Goal: Transaction & Acquisition: Purchase product/service

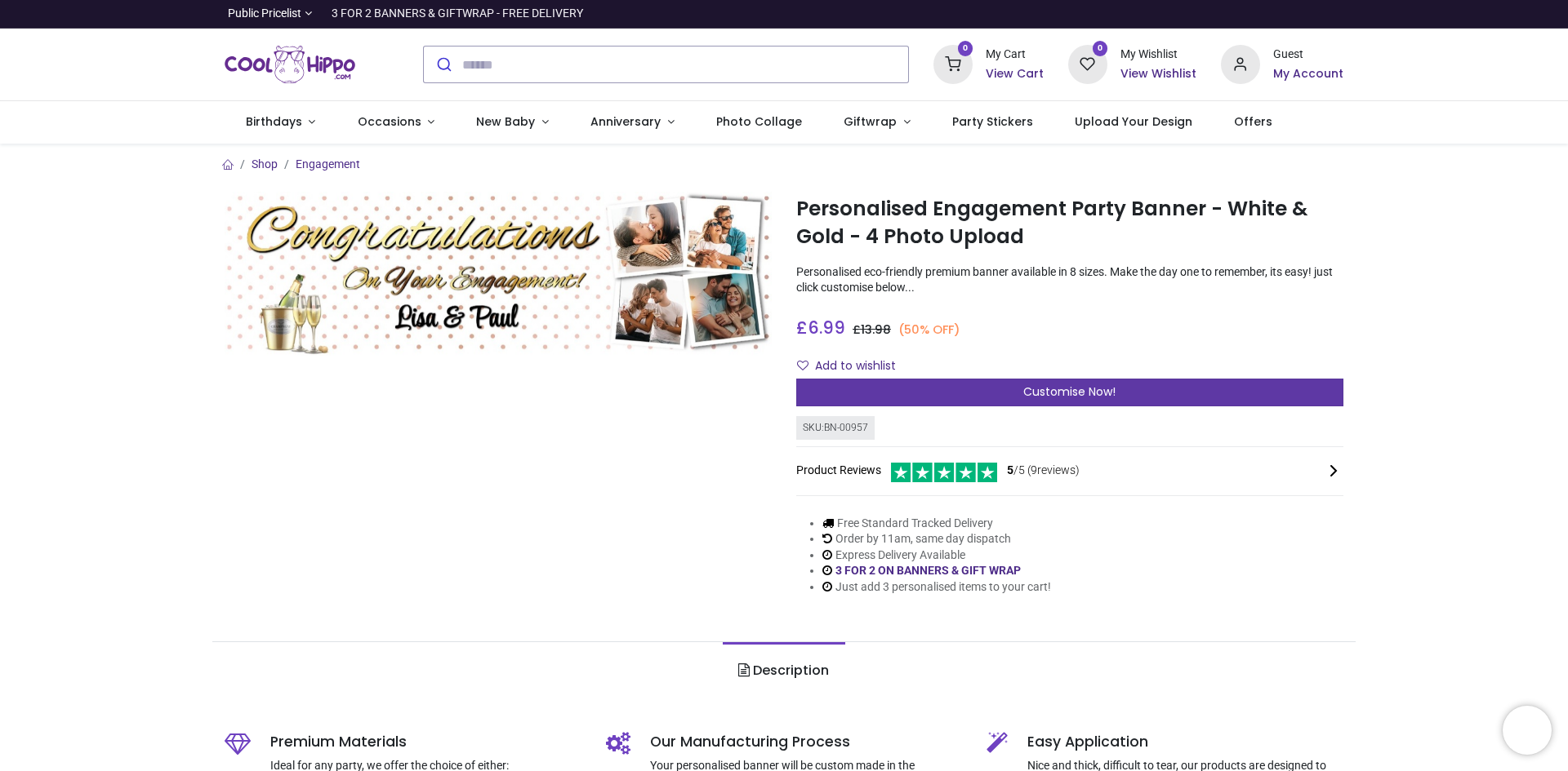
click at [1035, 387] on span "Customise Now!" at bounding box center [1069, 392] width 92 height 16
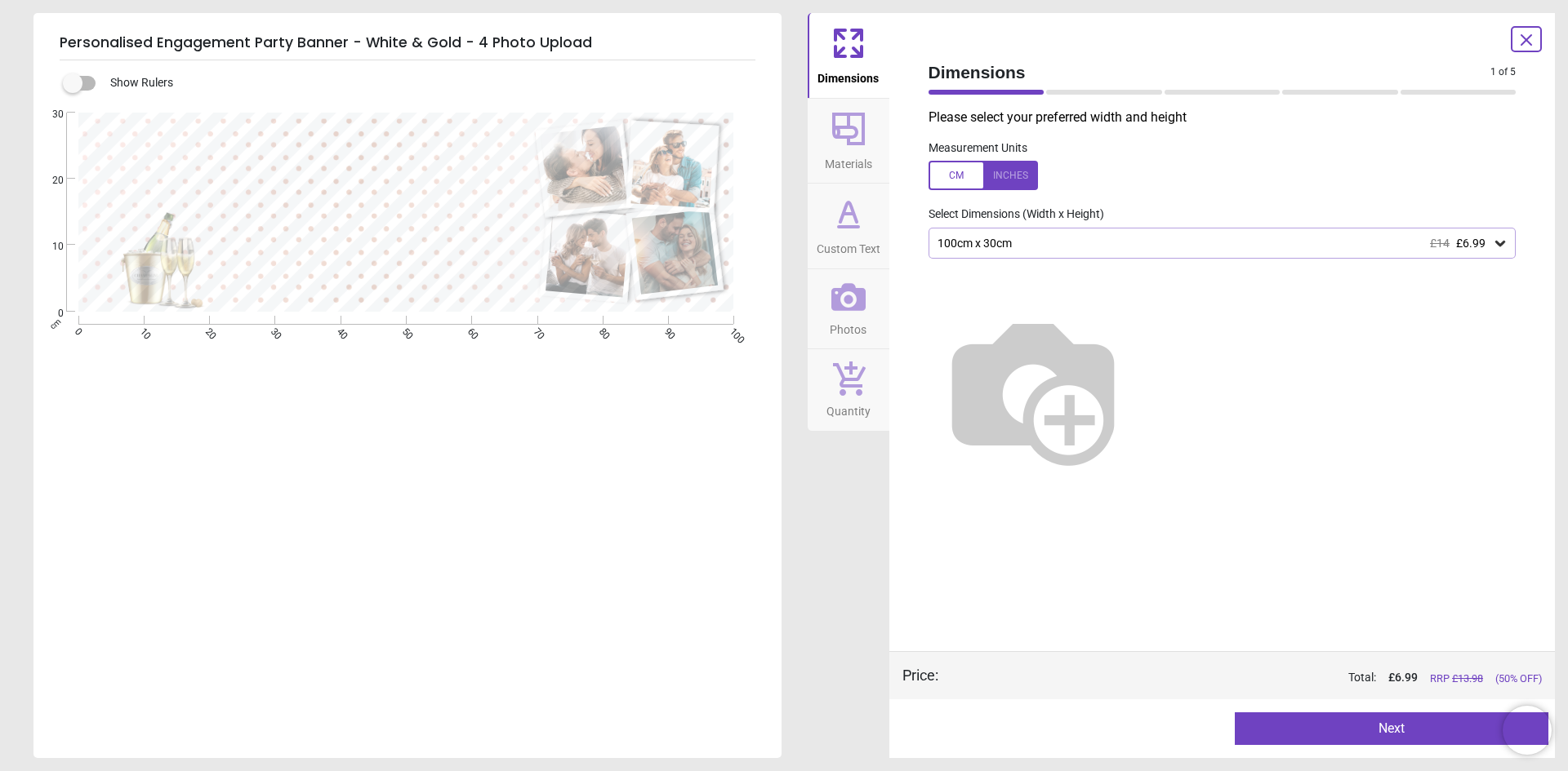
click at [1004, 243] on div "100cm x 30cm £14 £6.99" at bounding box center [1214, 243] width 557 height 14
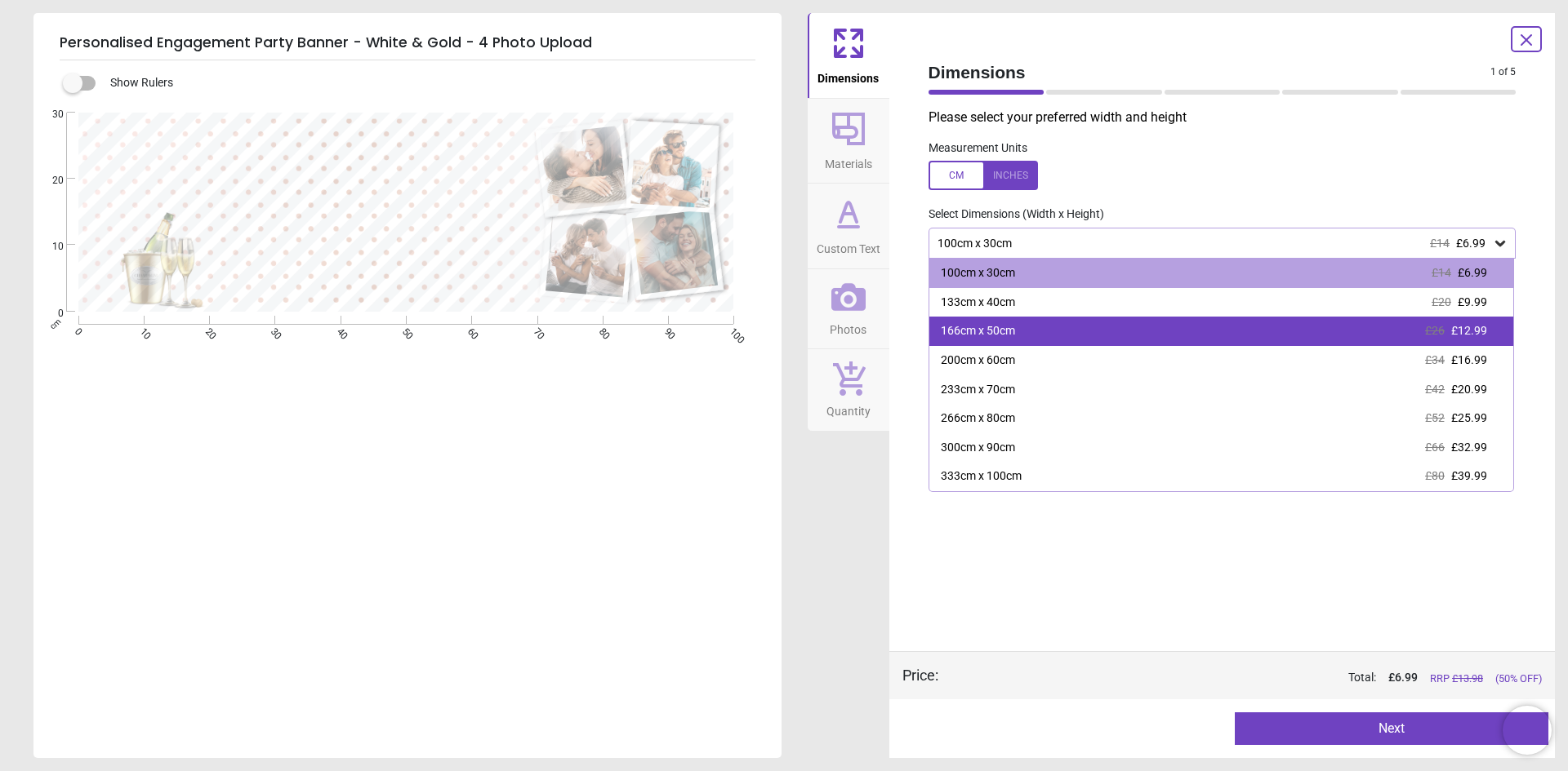
click at [992, 330] on div "166cm x 50cm" at bounding box center [977, 331] width 74 height 16
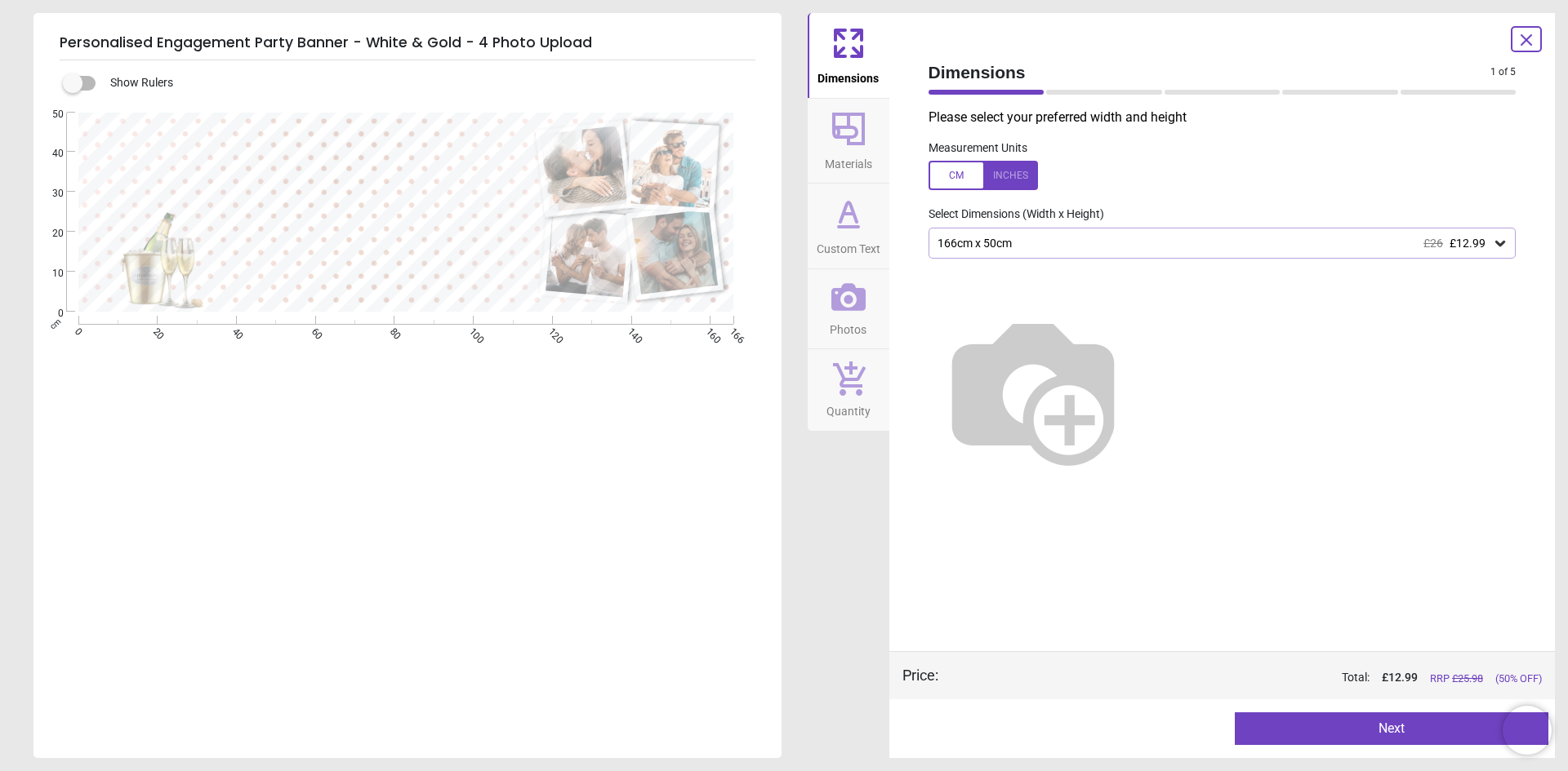
click at [1000, 174] on div at bounding box center [983, 175] width 109 height 30
click at [992, 232] on div "65.4" x 19.7" (5ft 5" x 1ft 8") £26 £12.99" at bounding box center [1222, 243] width 588 height 31
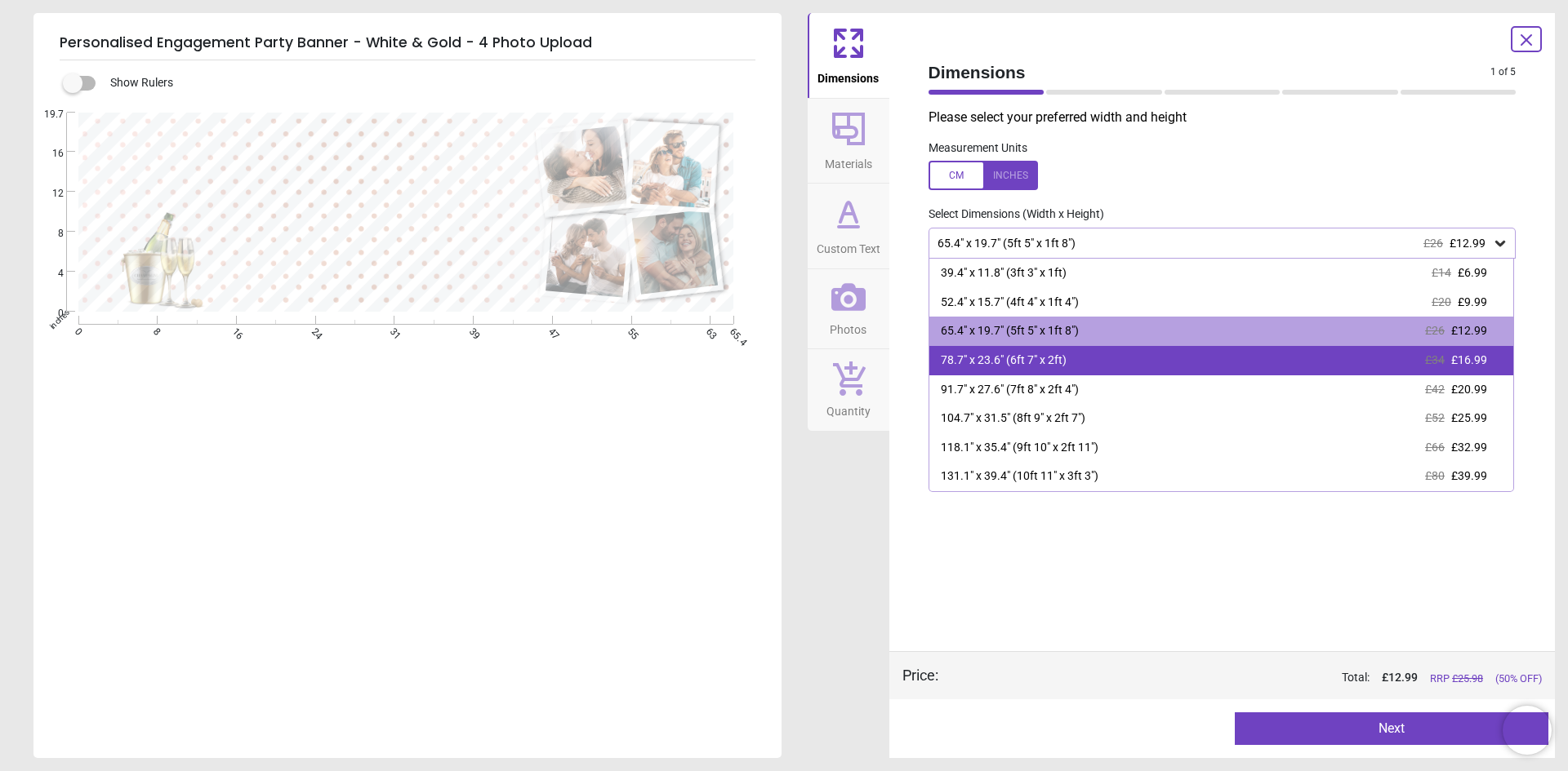
click at [1016, 360] on div "78.7" x 23.6" (6ft 7" x 2ft)" at bounding box center [1003, 361] width 126 height 16
